Goal: Transaction & Acquisition: Purchase product/service

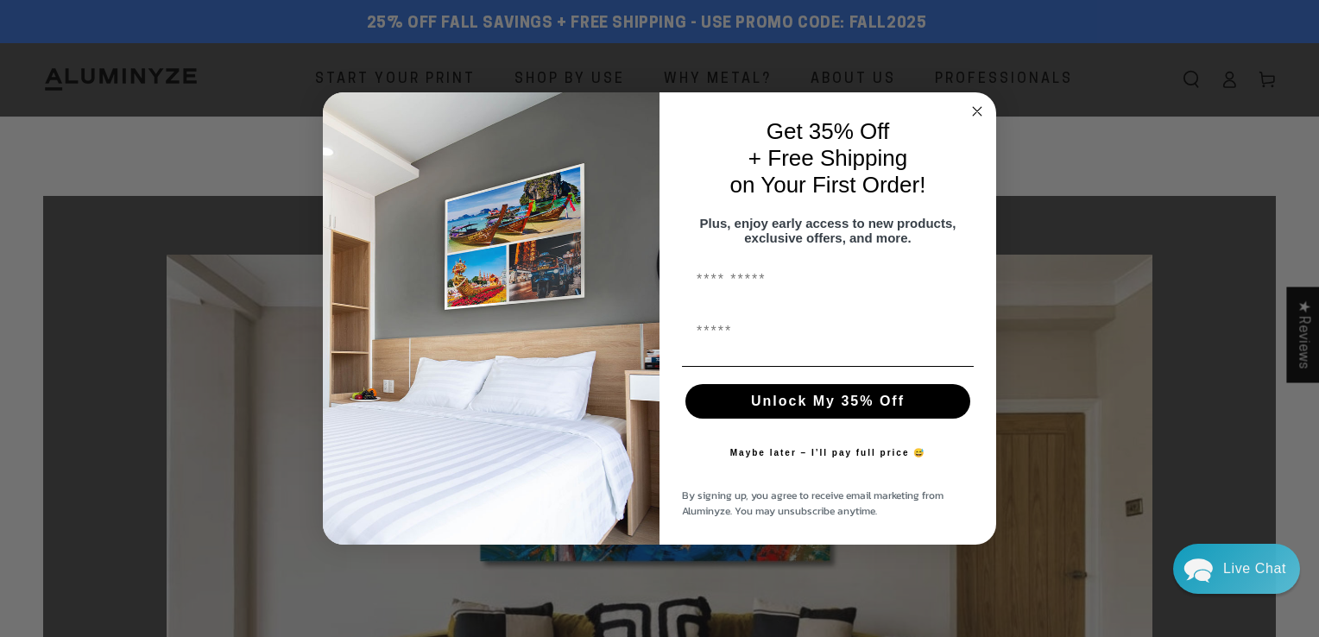
click at [980, 104] on circle "Close dialog" at bounding box center [978, 112] width 20 height 20
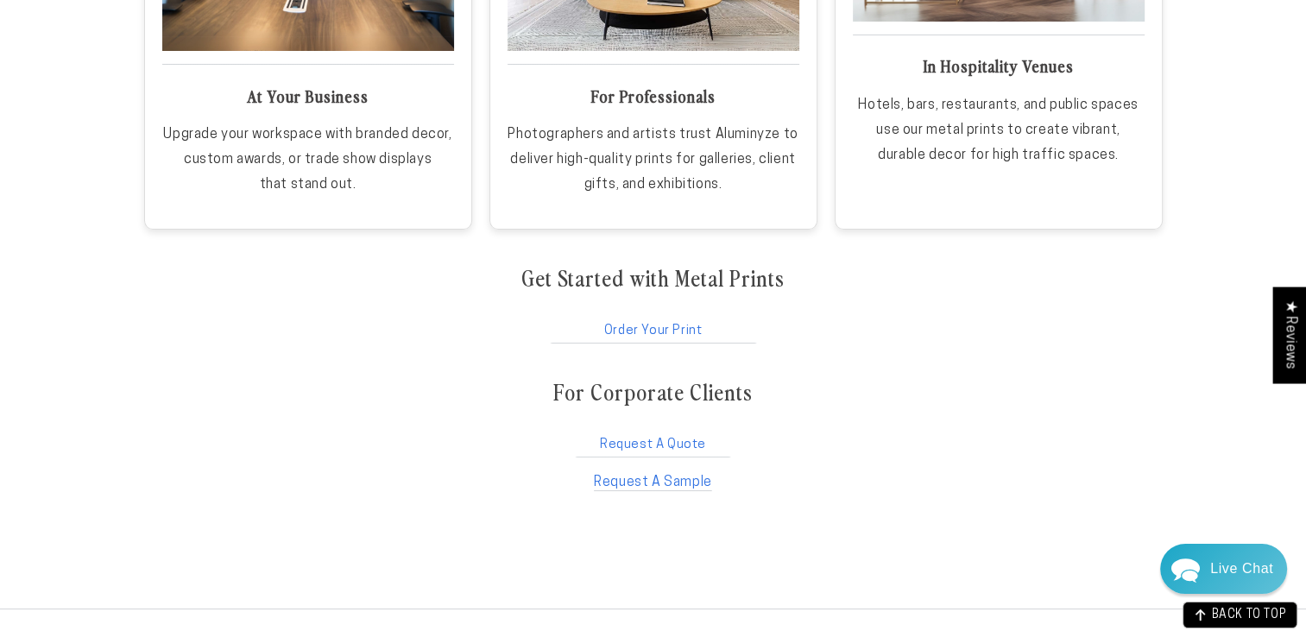
scroll to position [2915, 0]
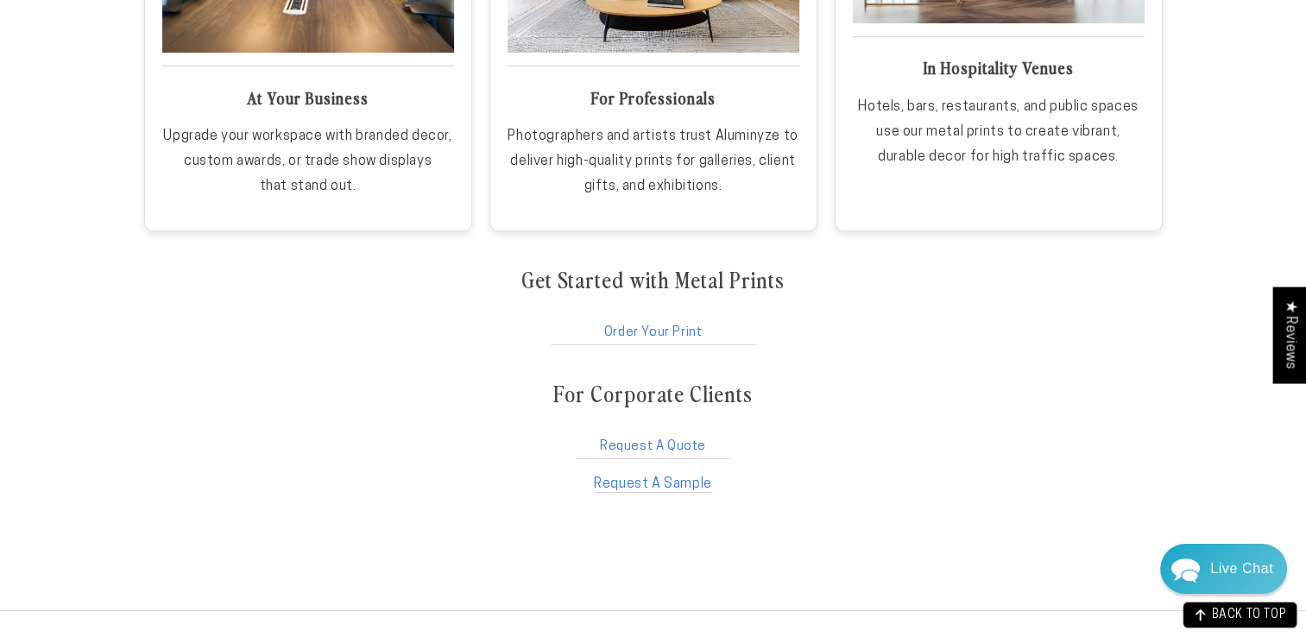
click at [656, 321] on link "Order Your Print" at bounding box center [653, 329] width 211 height 33
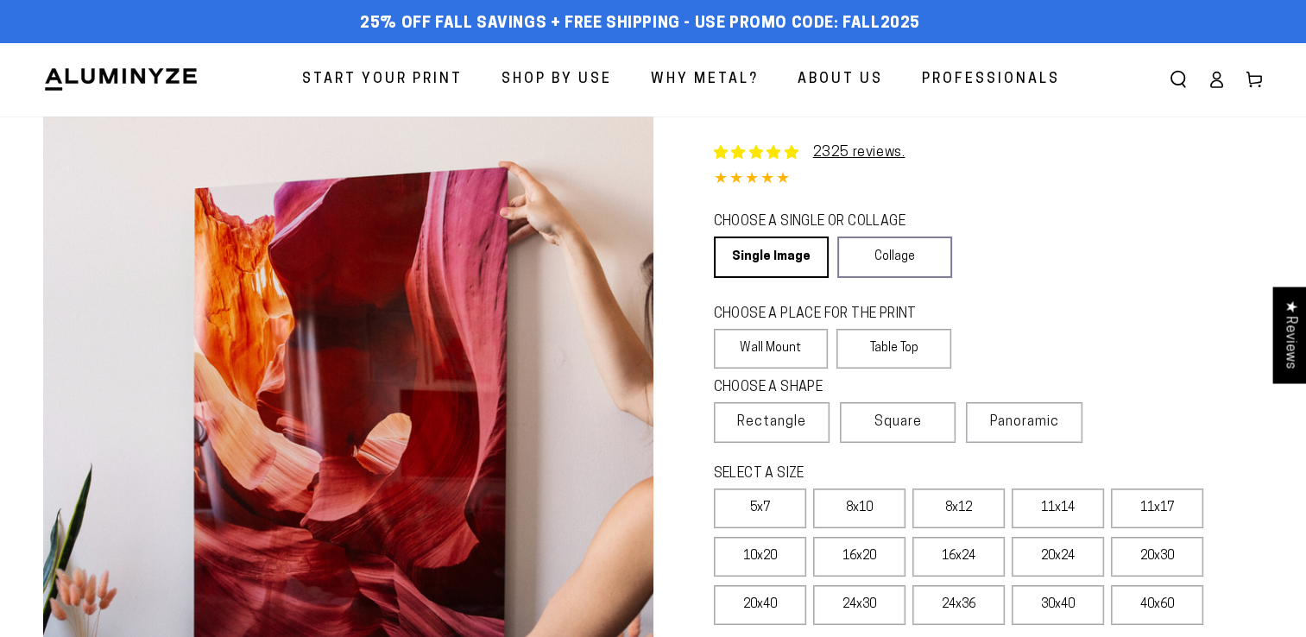
select select "**********"
click at [772, 259] on link "Single Image" at bounding box center [770, 257] width 112 height 41
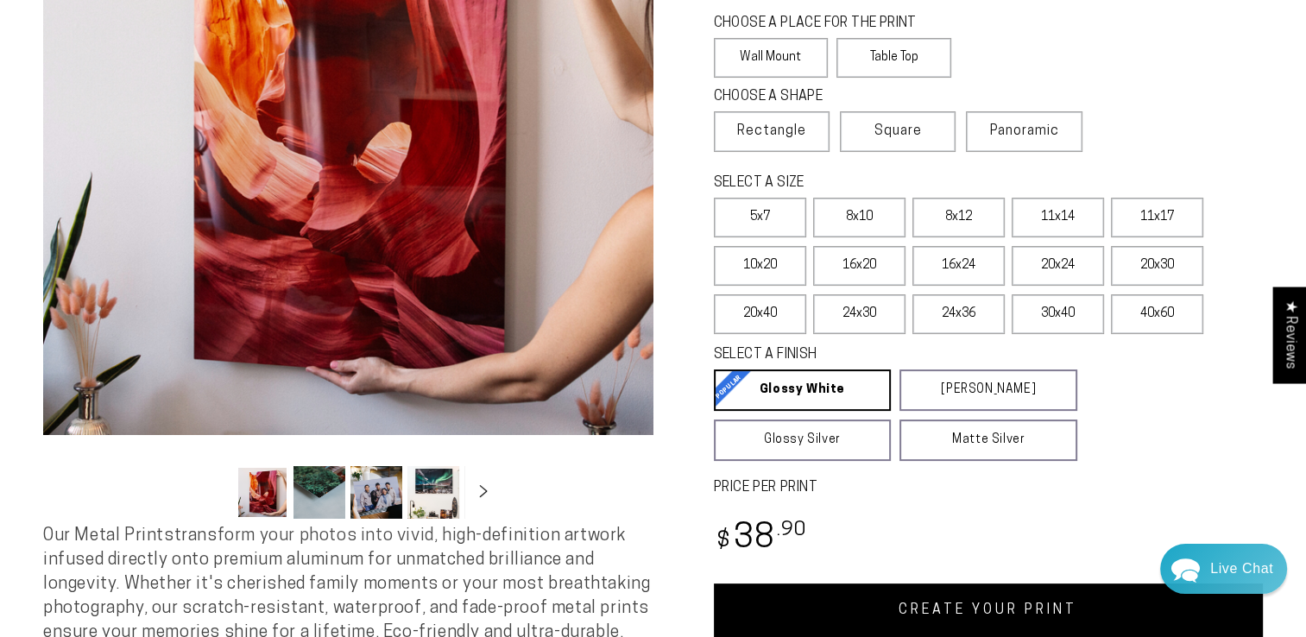
scroll to position [299, 0]
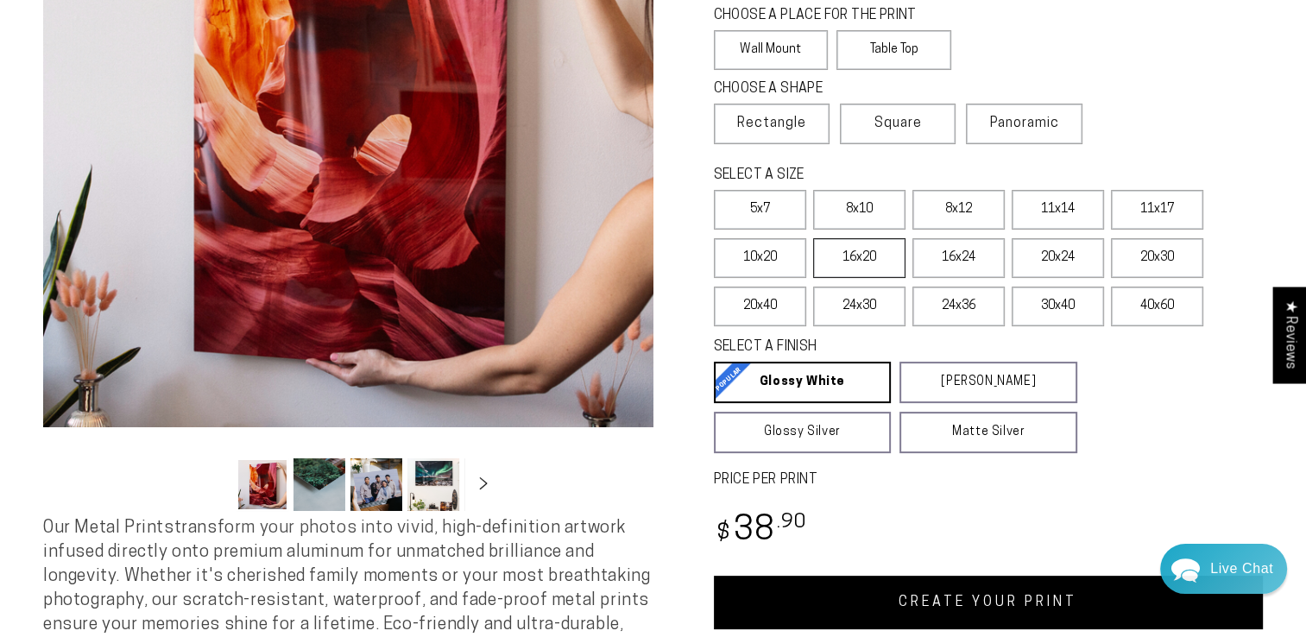
click at [851, 261] on label "16x20" at bounding box center [859, 258] width 92 height 40
click at [810, 421] on link "Glossy Silver Glossy Silver Our silver gloss produces uniquely luminous prints …" at bounding box center [803, 432] width 178 height 41
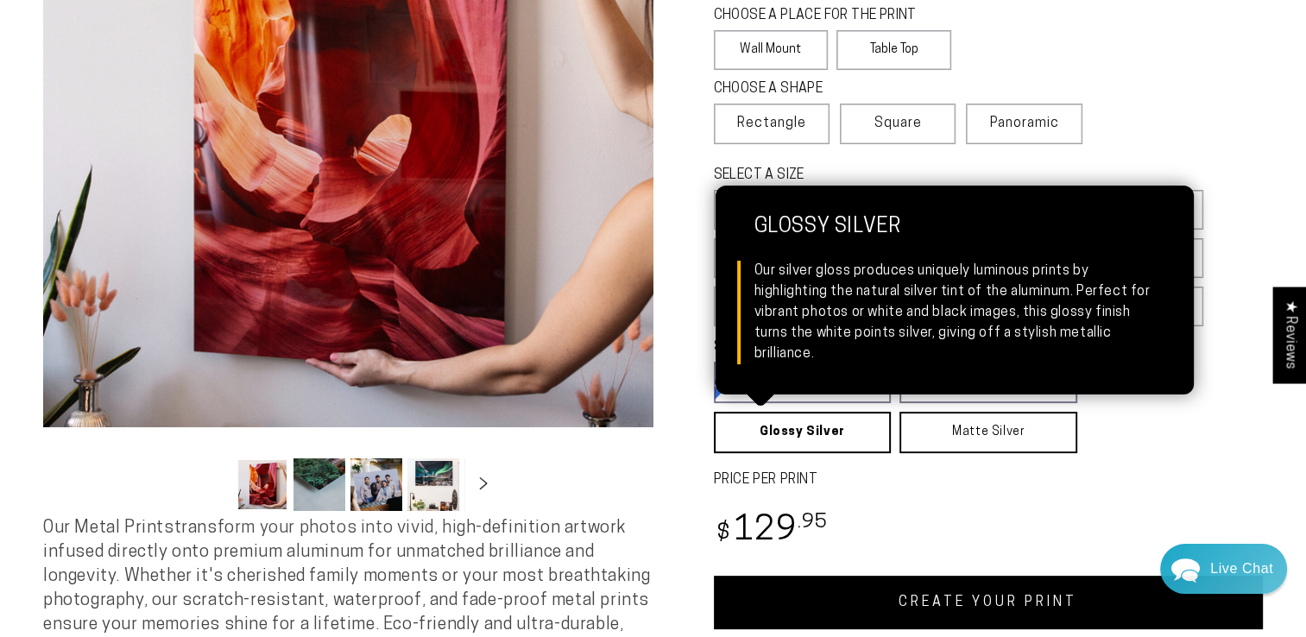
click at [974, 430] on link "Matte Silver Matte Silver Our raw silver matte aluminum surface adds a fascinat…" at bounding box center [989, 432] width 178 height 41
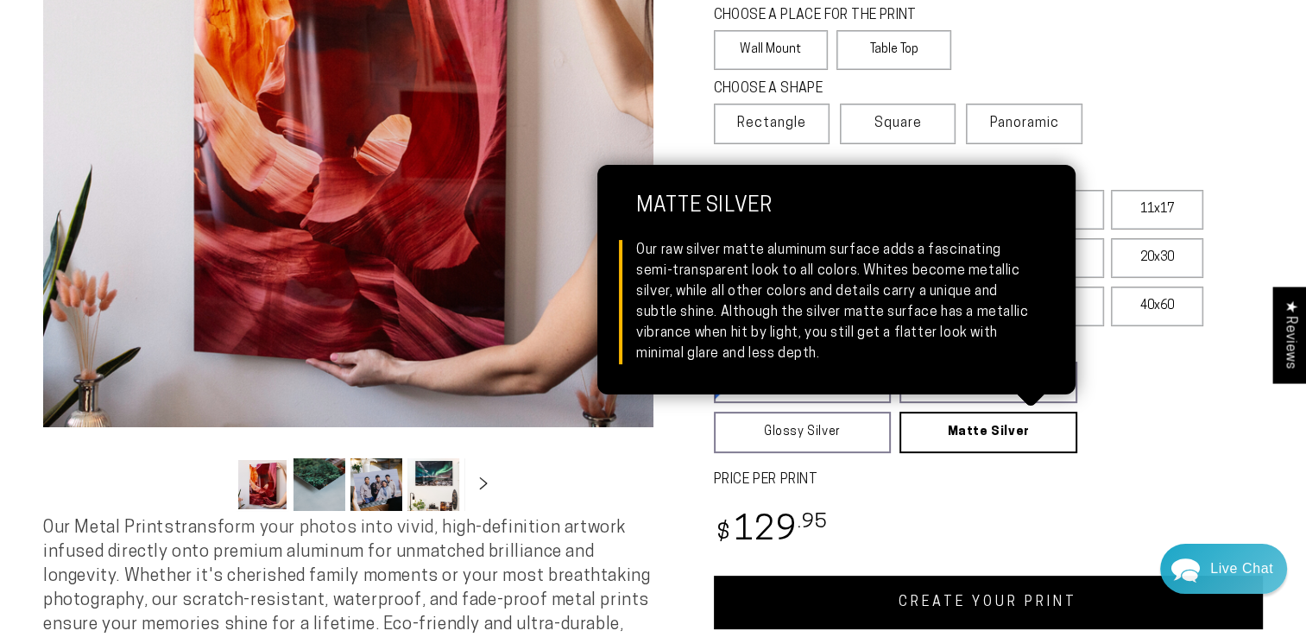
click at [1160, 408] on fieldset "SELECT A FINISH Learn more Glossy White Glossy White Our bright white glossy su…" at bounding box center [983, 396] width 539 height 116
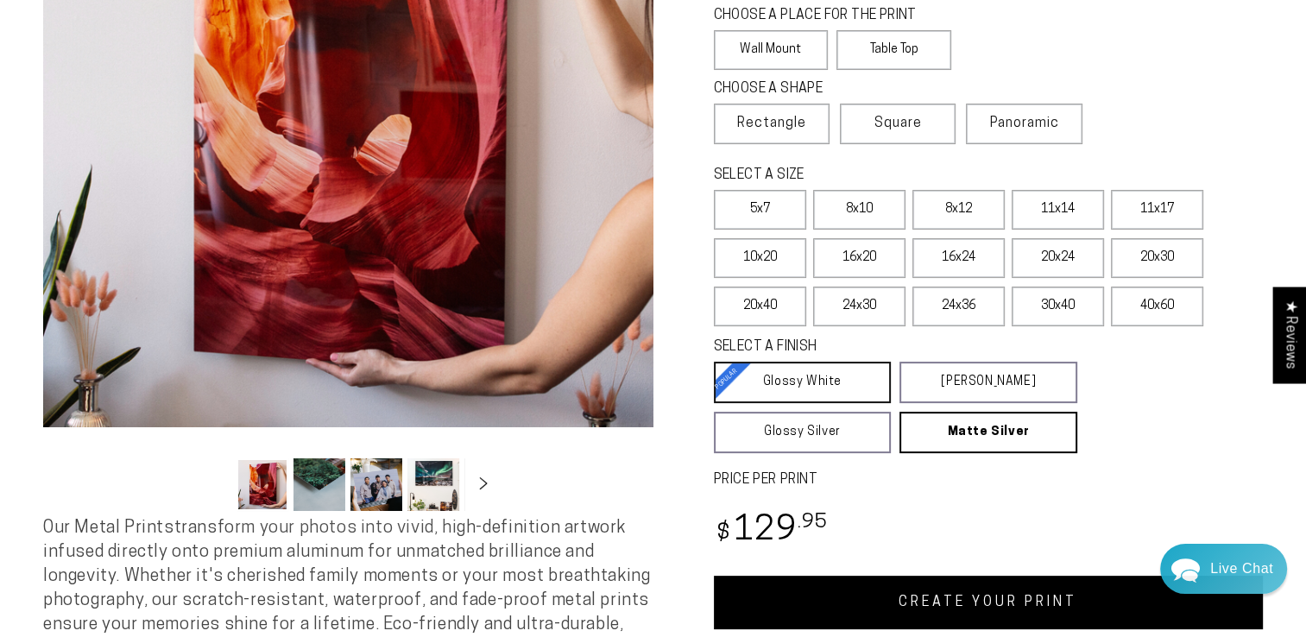
click at [796, 376] on link "Glossy White Glossy White Our bright white glossy surface increases color satur…" at bounding box center [803, 382] width 178 height 41
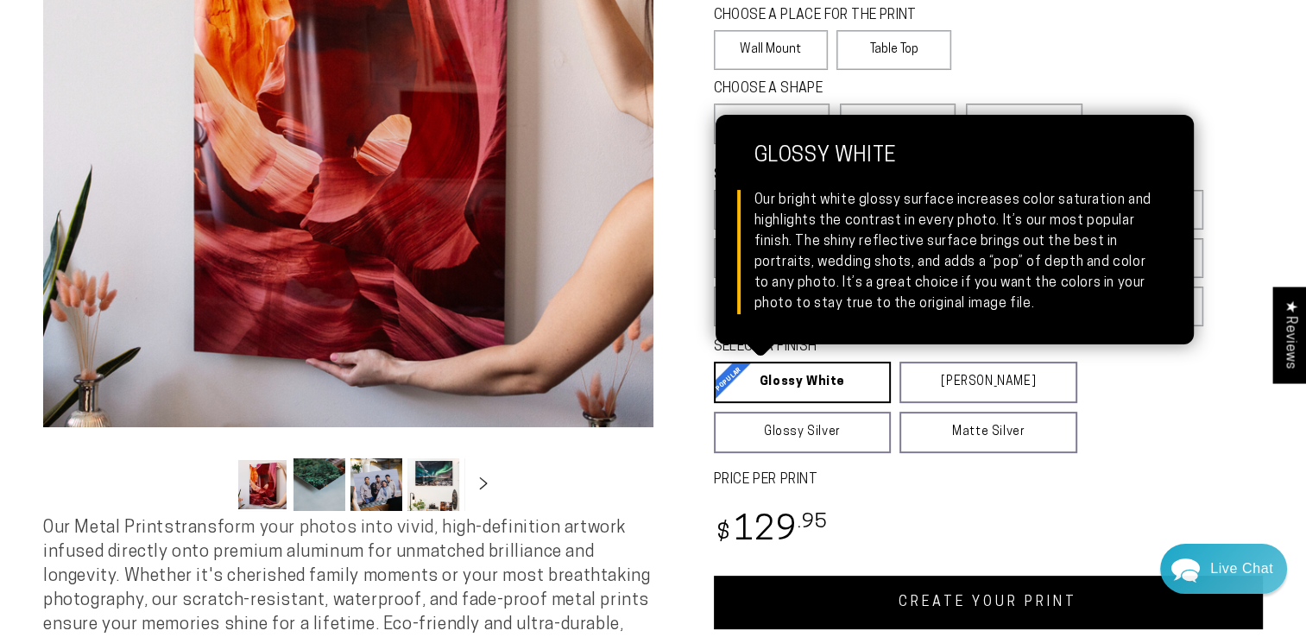
click at [1163, 442] on fieldset "SELECT A FINISH Learn more Glossy White Glossy White Our bright white glossy su…" at bounding box center [983, 396] width 539 height 116
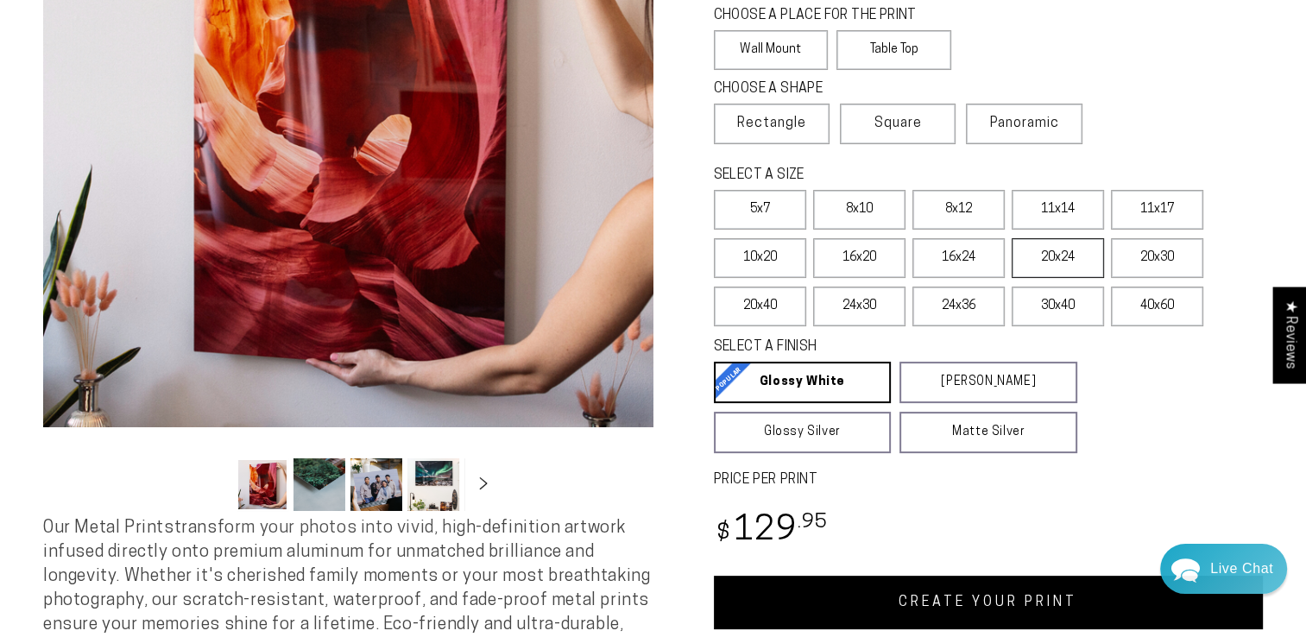
click at [1050, 259] on label "20x24" at bounding box center [1058, 258] width 92 height 40
click at [865, 311] on label "24x30" at bounding box center [859, 307] width 92 height 40
click at [1164, 309] on label "40x60" at bounding box center [1157, 307] width 92 height 40
click at [1053, 308] on label "30x40" at bounding box center [1058, 307] width 92 height 40
click at [848, 218] on label "8x10" at bounding box center [859, 210] width 92 height 40
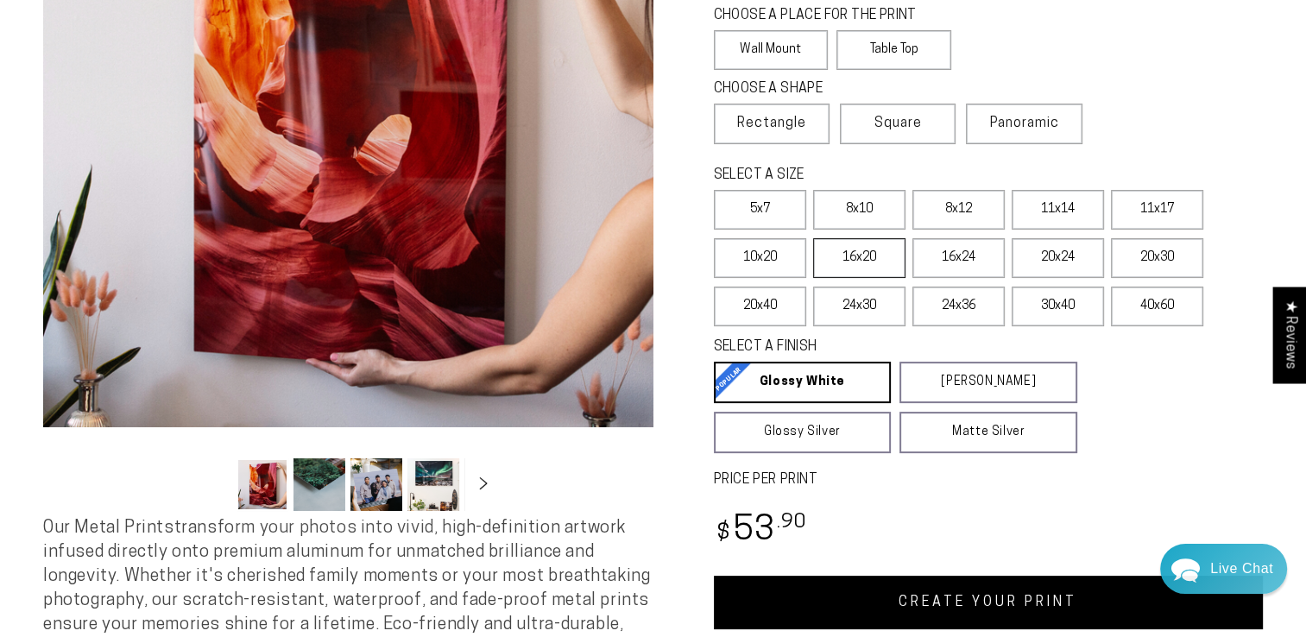
click at [858, 262] on label "16x20" at bounding box center [859, 258] width 92 height 40
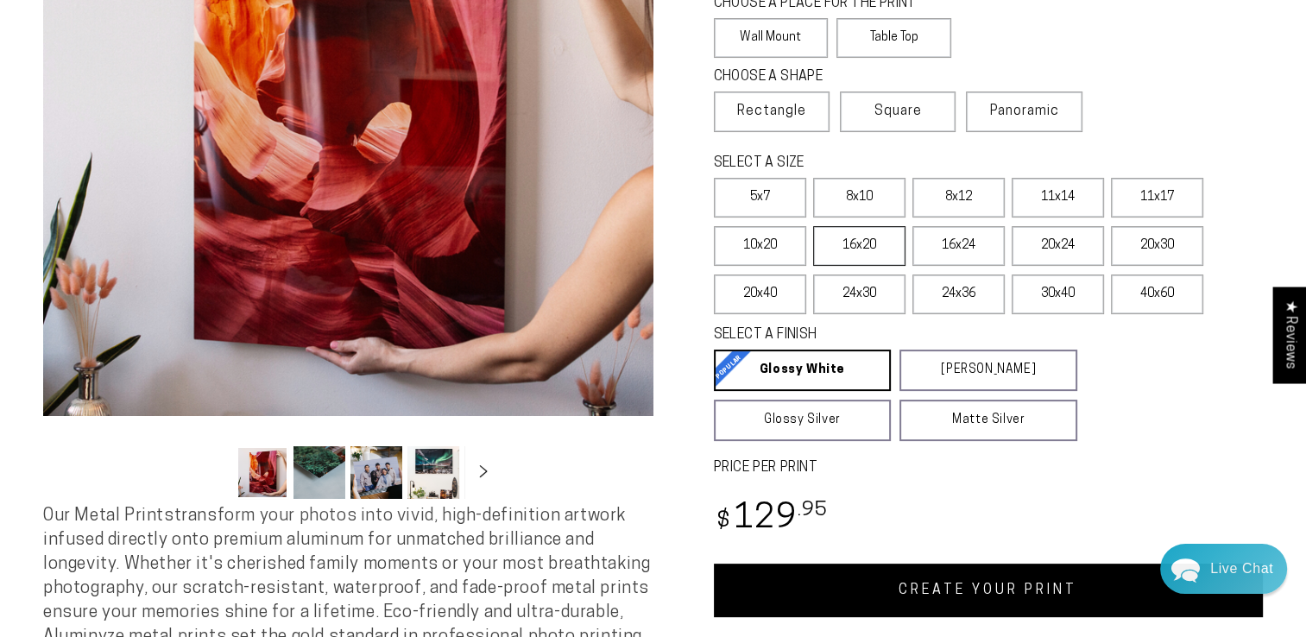
scroll to position [306, 0]
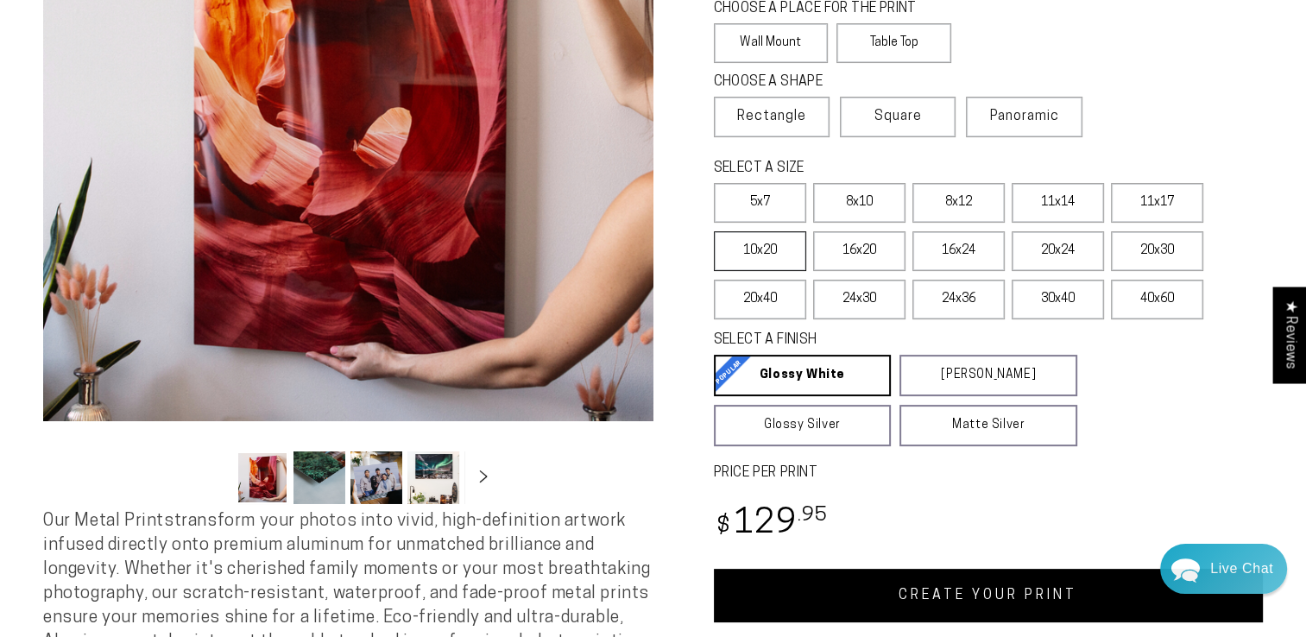
click at [756, 238] on label "10x20" at bounding box center [760, 251] width 92 height 40
click at [869, 243] on label "16x20" at bounding box center [859, 251] width 92 height 40
click at [1059, 246] on label "20x24" at bounding box center [1058, 251] width 92 height 40
click at [844, 248] on label "16x20" at bounding box center [859, 251] width 92 height 40
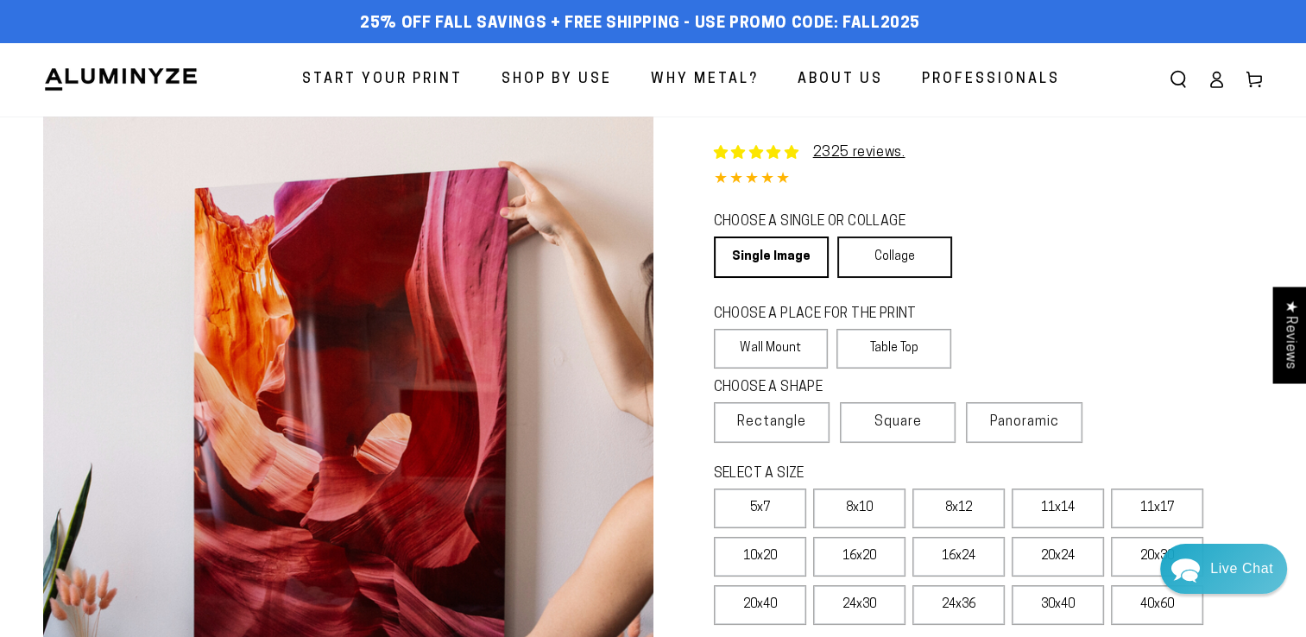
click at [888, 252] on link "Collage" at bounding box center [895, 257] width 115 height 41
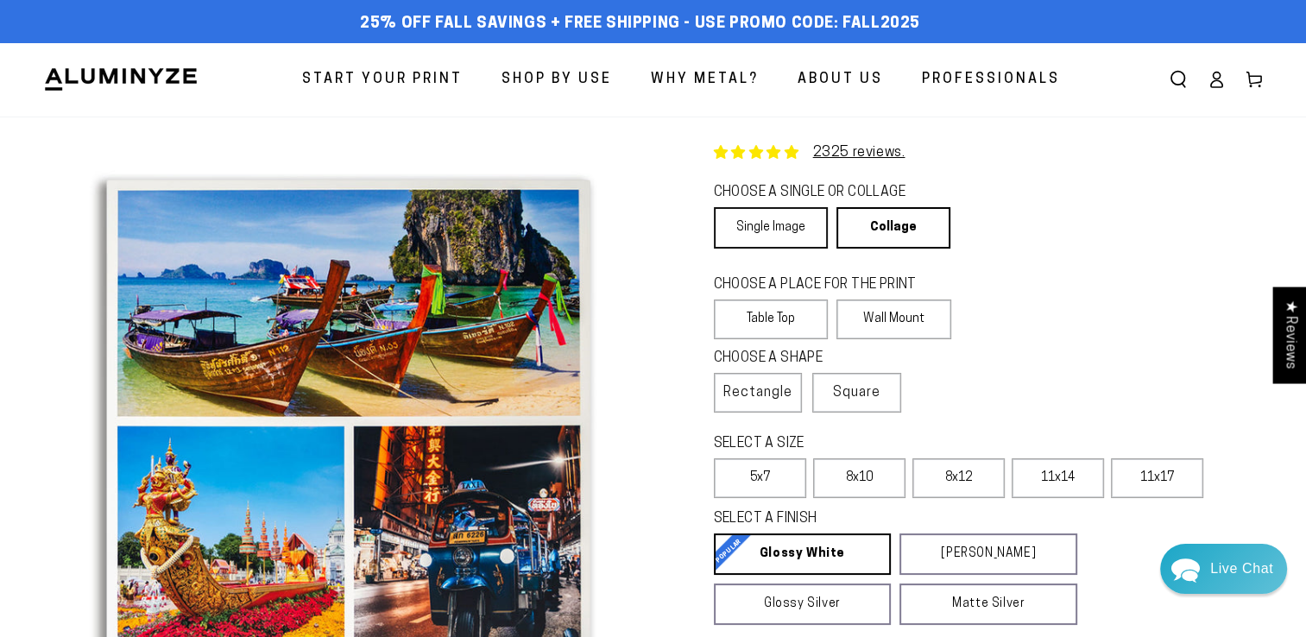
click at [765, 226] on link "Single Image" at bounding box center [771, 227] width 114 height 41
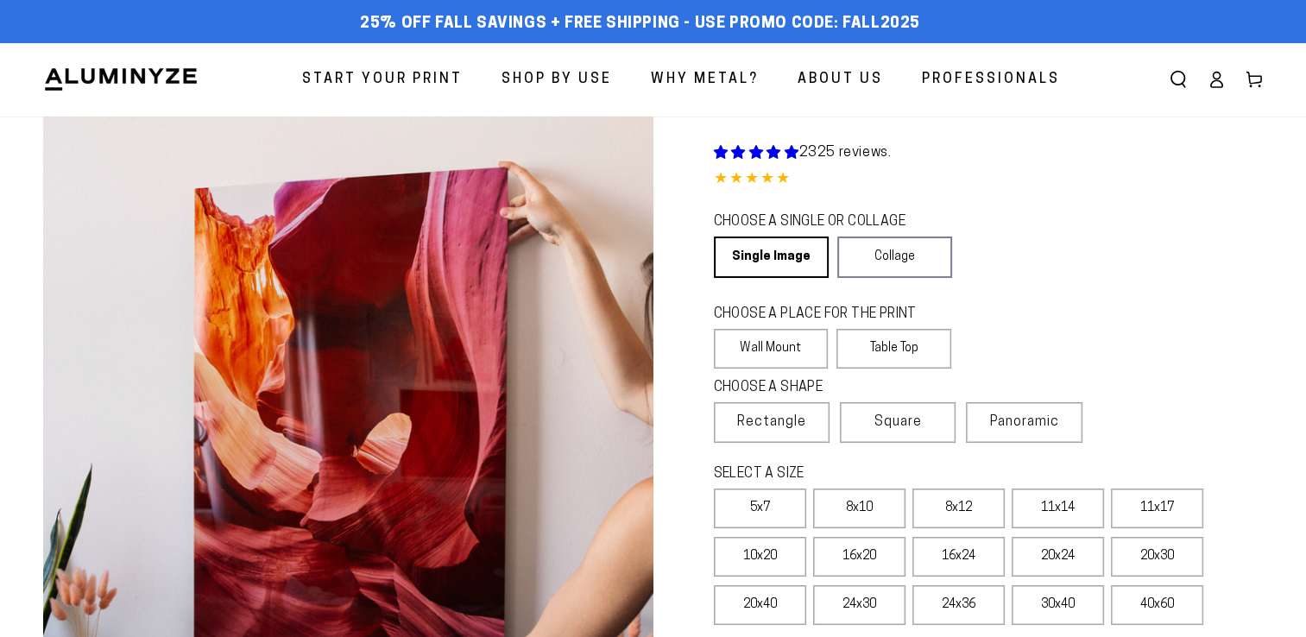
select select "**********"
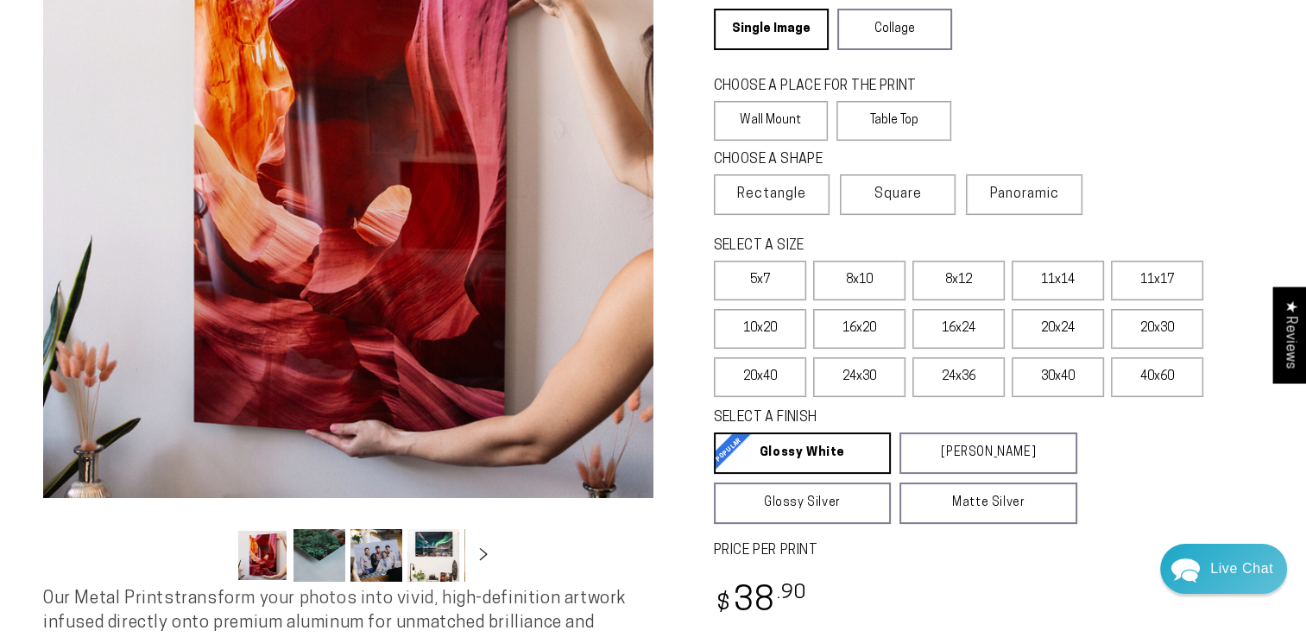
scroll to position [231, 0]
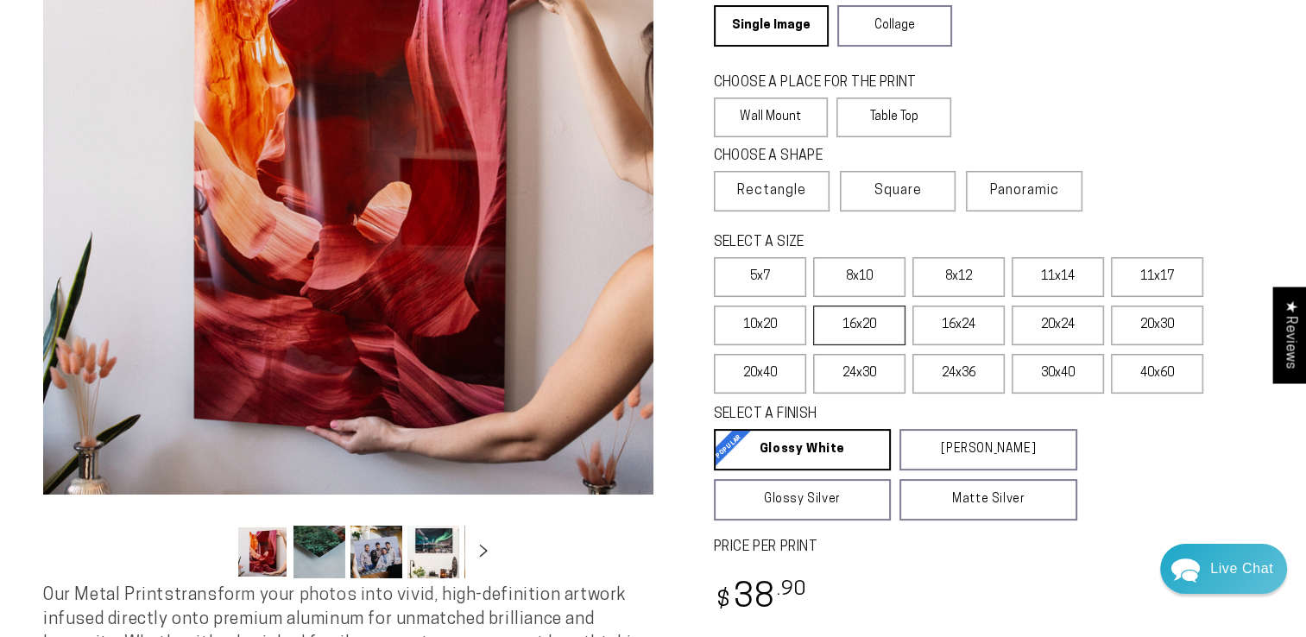
click at [864, 324] on label "16x20" at bounding box center [859, 326] width 92 height 40
click at [794, 497] on link "Glossy Silver Glossy Silver Our silver gloss produces uniquely luminous prints …" at bounding box center [803, 499] width 178 height 41
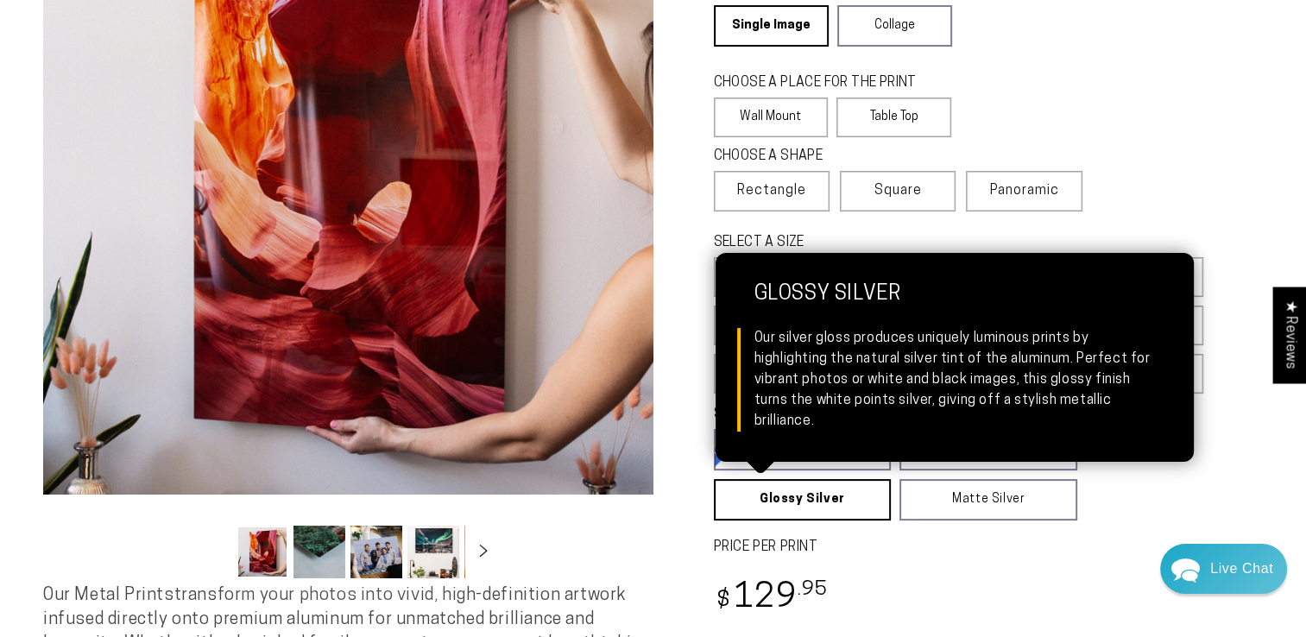
click at [1119, 508] on fieldset "SELECT A FINISH Learn more Glossy White Glossy White Our bright white glossy su…" at bounding box center [983, 463] width 539 height 116
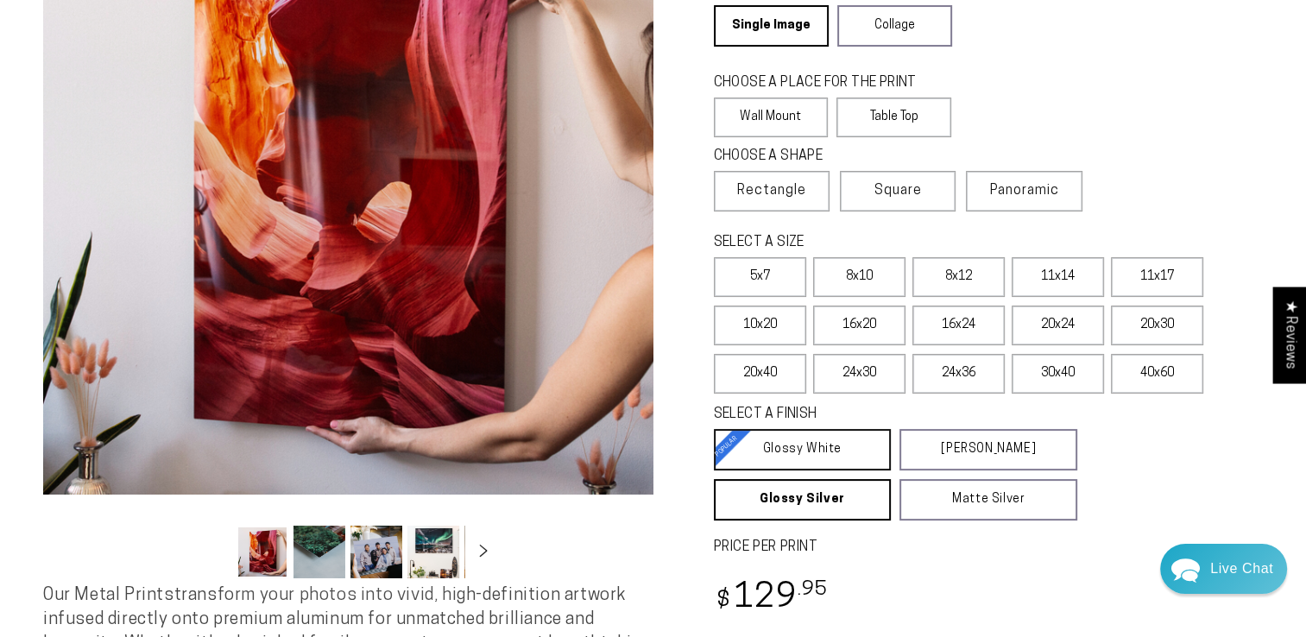
click at [799, 441] on link "Glossy White Glossy White Our bright white glossy surface increases color satur…" at bounding box center [803, 449] width 178 height 41
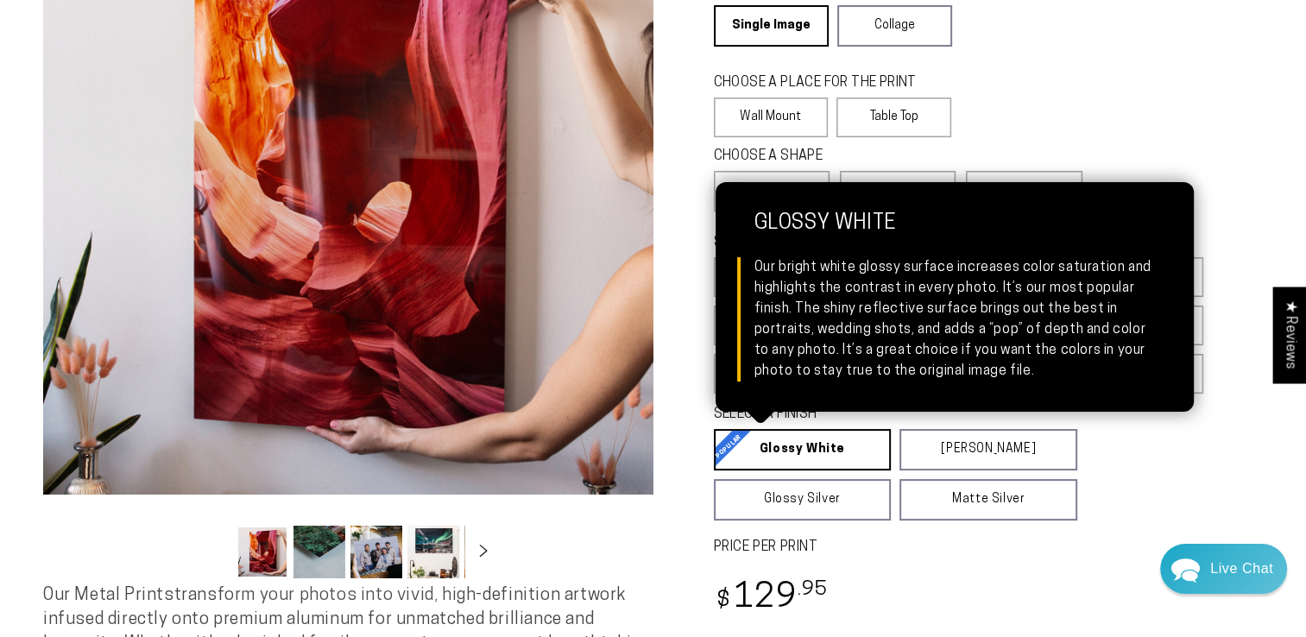
click at [1142, 464] on fieldset "SELECT A FINISH Learn more Glossy White Glossy White Our bright white glossy su…" at bounding box center [983, 463] width 539 height 116
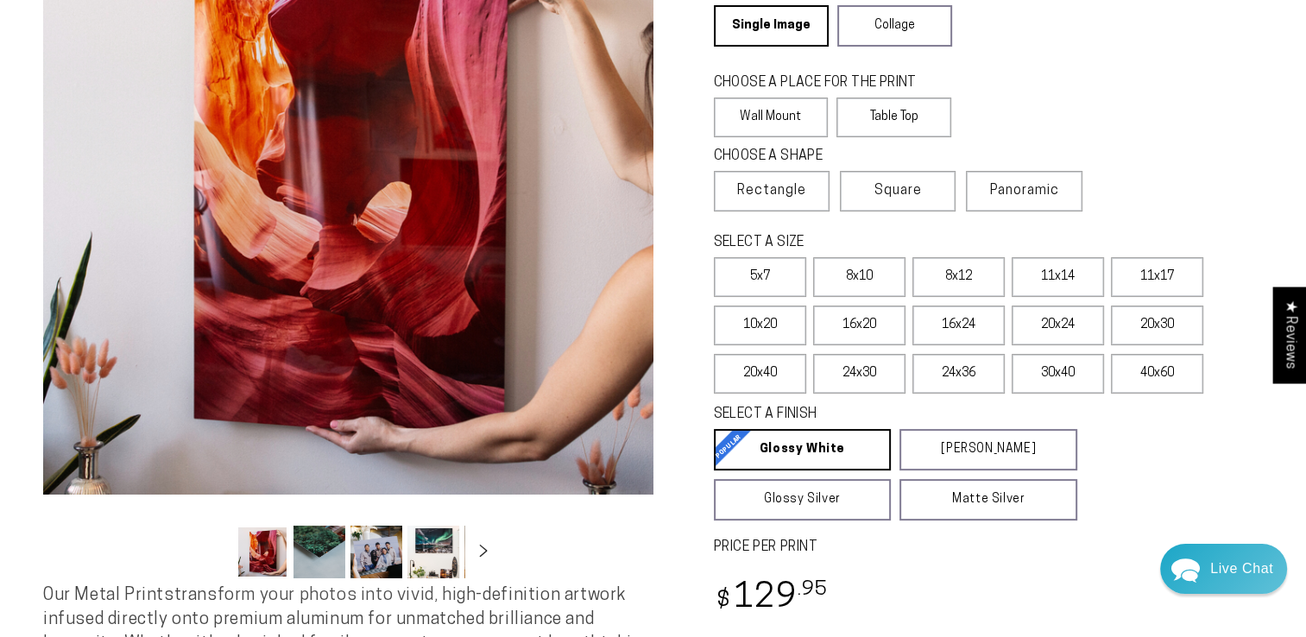
click at [1149, 370] on label "40x60" at bounding box center [1157, 374] width 92 height 40
click at [854, 323] on label "16x20" at bounding box center [859, 326] width 92 height 40
click at [1049, 325] on label "20x24" at bounding box center [1058, 326] width 92 height 40
